Goal: Task Accomplishment & Management: Use online tool/utility

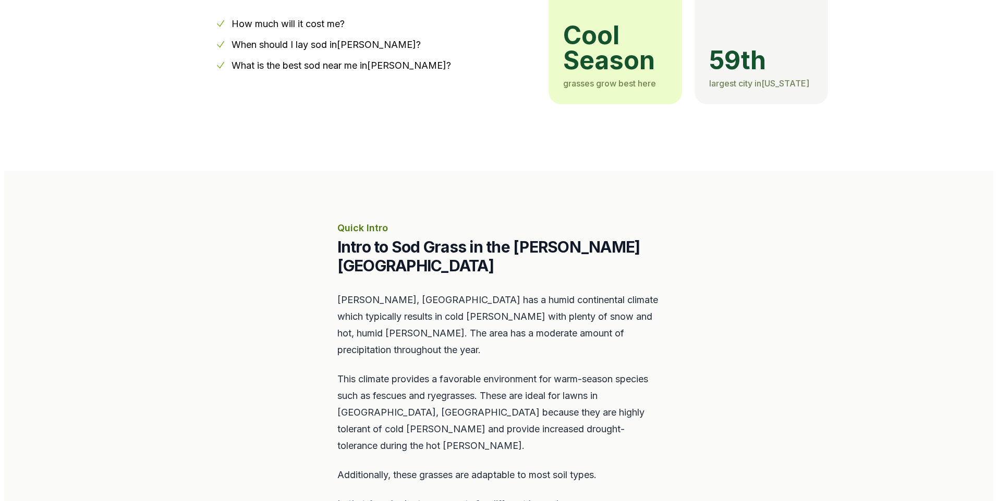
scroll to position [469, 0]
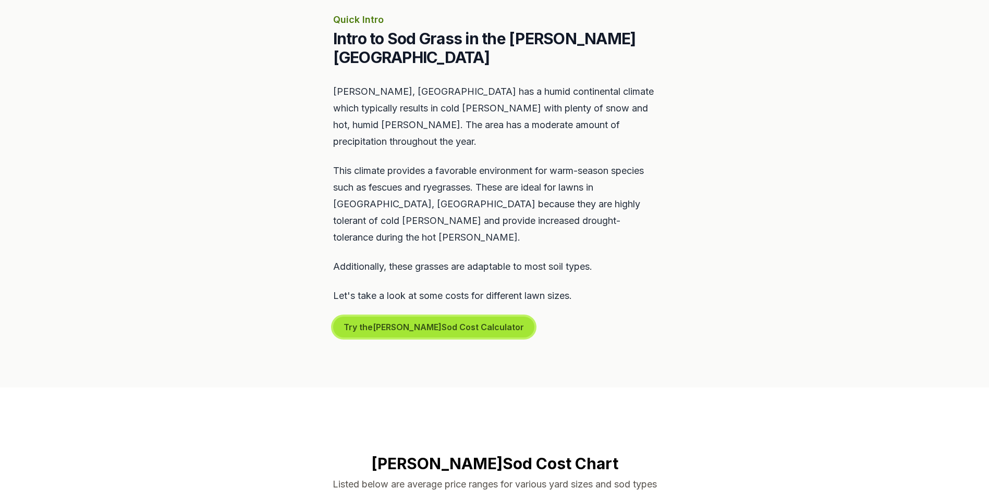
click at [395, 317] on button "Try the [PERSON_NAME] Sod Cost Calculator" at bounding box center [433, 327] width 201 height 21
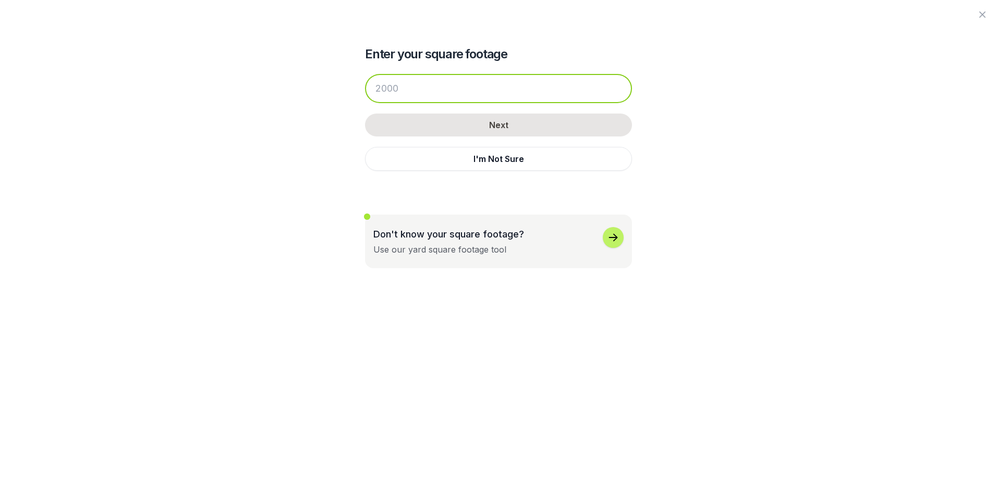
click at [409, 94] on input "number" at bounding box center [498, 88] width 267 height 29
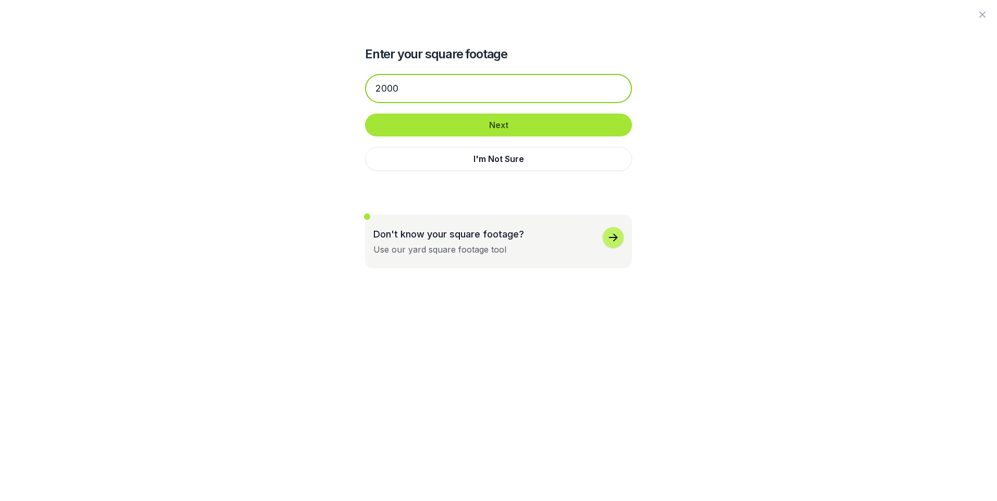
type input "2000"
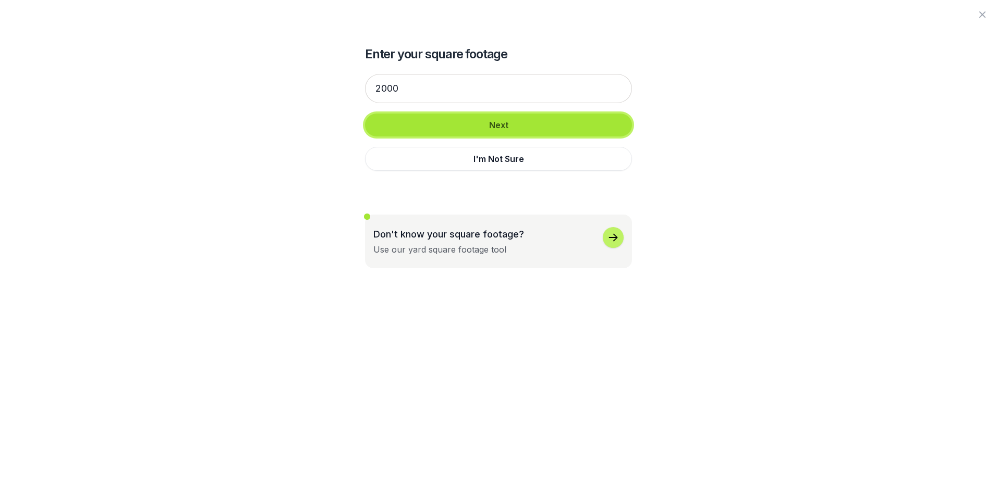
click at [463, 125] on button "Next" at bounding box center [498, 125] width 267 height 23
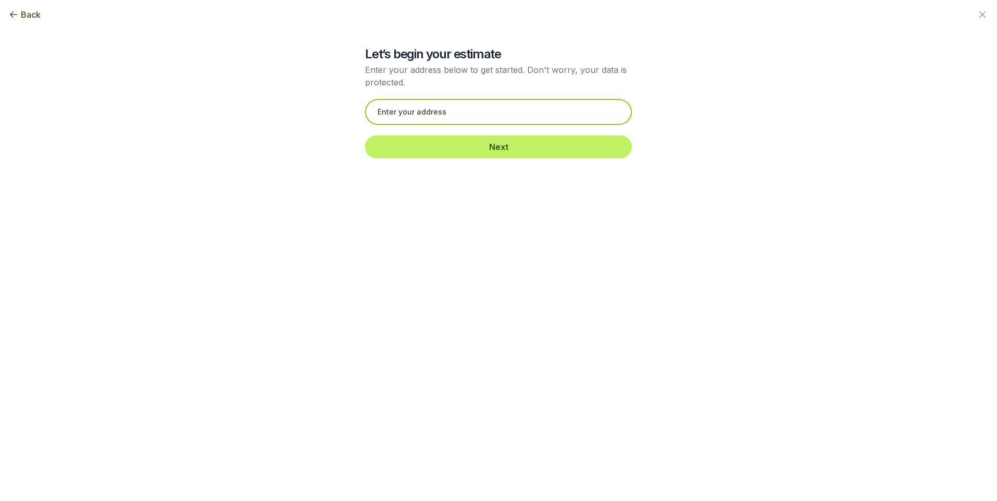
click at [460, 116] on input "text" at bounding box center [498, 112] width 267 height 26
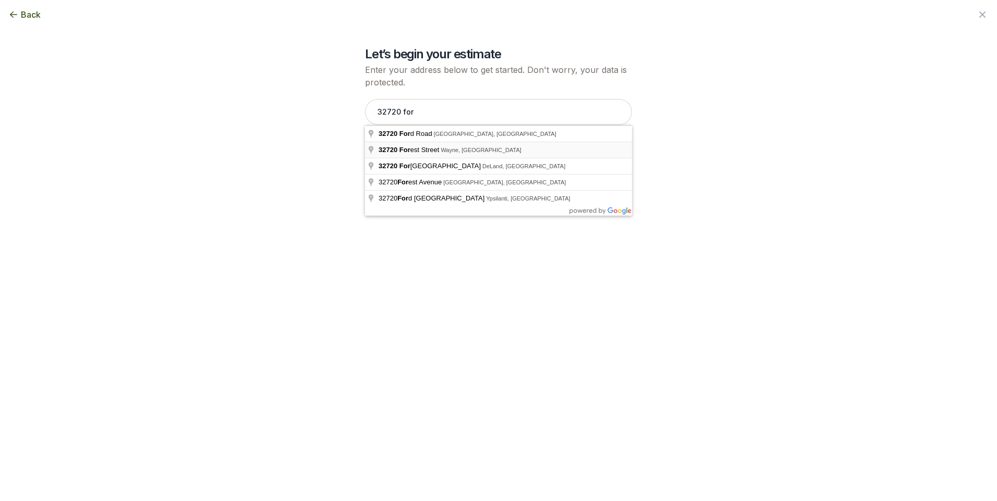
type input "[STREET_ADDRESS]"
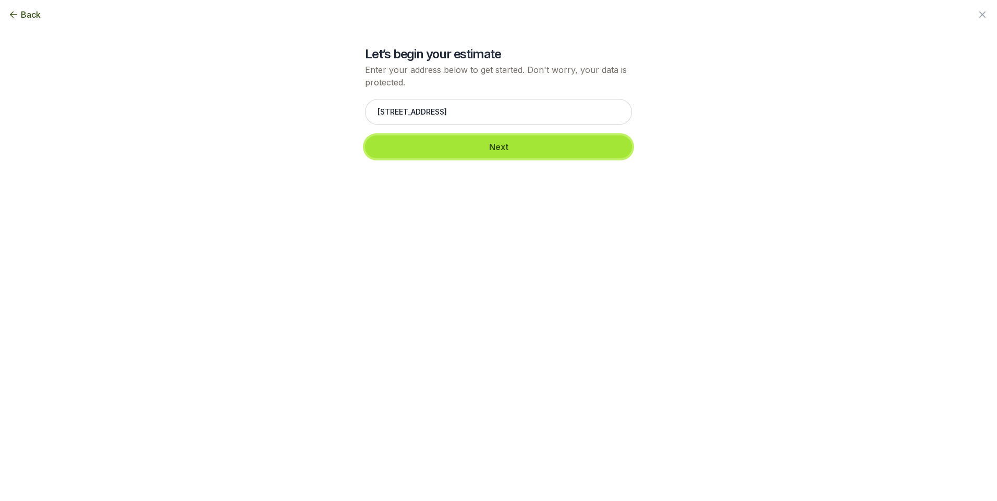
click at [484, 145] on button "Next" at bounding box center [498, 147] width 267 height 23
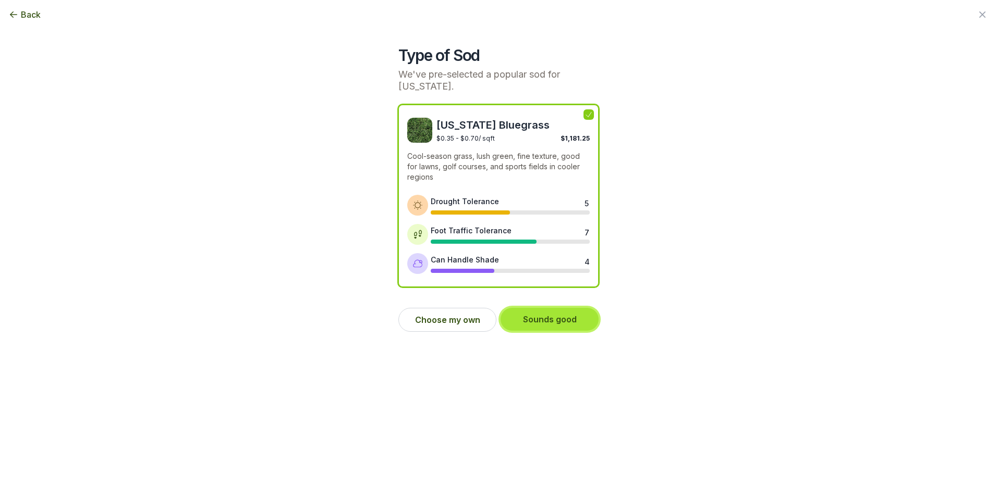
click at [534, 313] on button "Sounds good" at bounding box center [549, 319] width 98 height 23
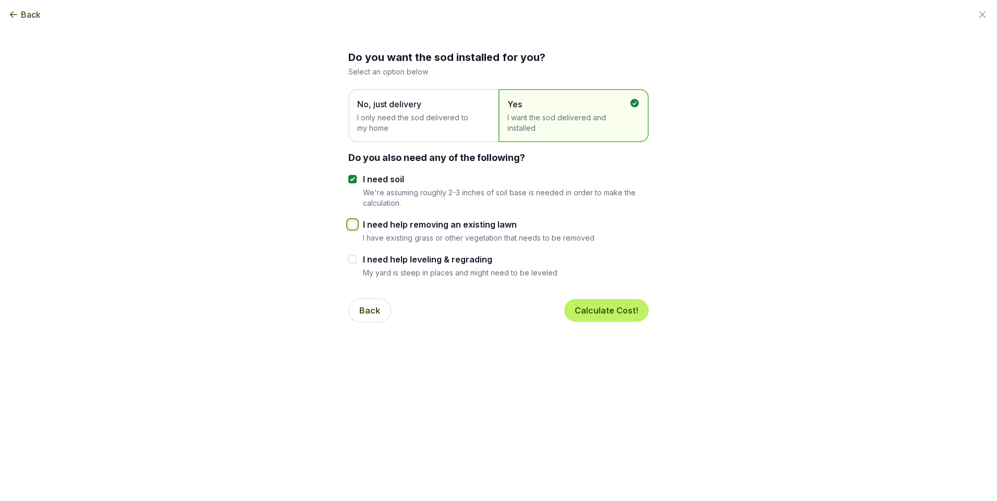
click at [350, 227] on input "I need help removing an existing lawn" at bounding box center [352, 224] width 8 height 8
checkbox input "true"
click at [355, 262] on input "I need help leveling & regrading" at bounding box center [352, 259] width 8 height 8
checkbox input "true"
click at [613, 308] on button "Calculate Cost!" at bounding box center [606, 310] width 84 height 23
